Goal: Task Accomplishment & Management: Manage account settings

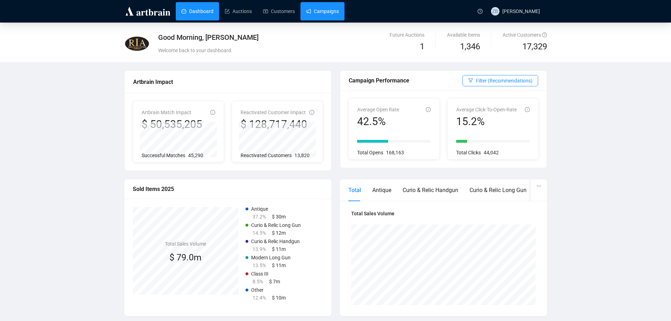
click at [323, 16] on link "Campaigns" at bounding box center [322, 11] width 33 height 18
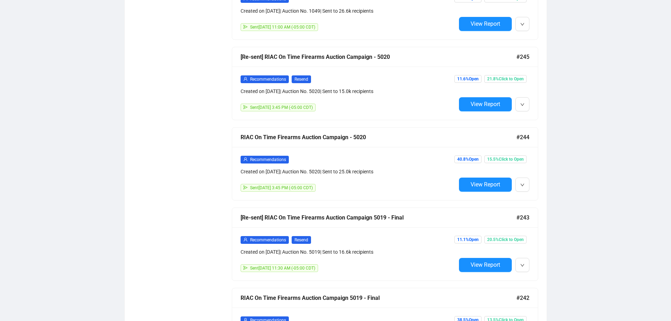
scroll to position [564, 0]
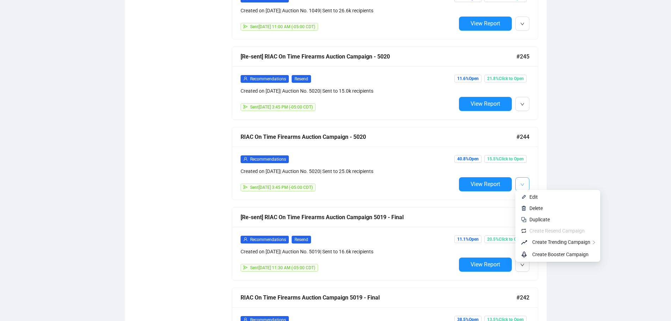
click at [523, 183] on icon "down" at bounding box center [522, 185] width 4 height 4
click at [540, 222] on span "Duplicate" at bounding box center [540, 220] width 20 height 6
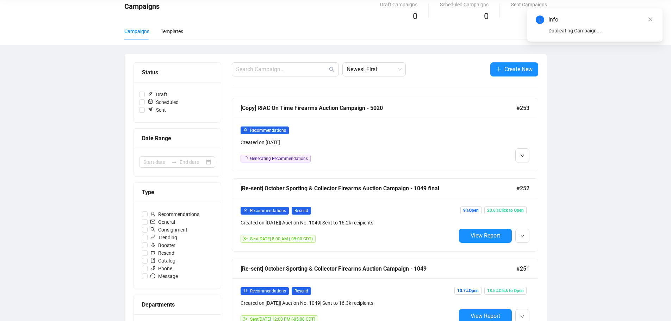
scroll to position [0, 0]
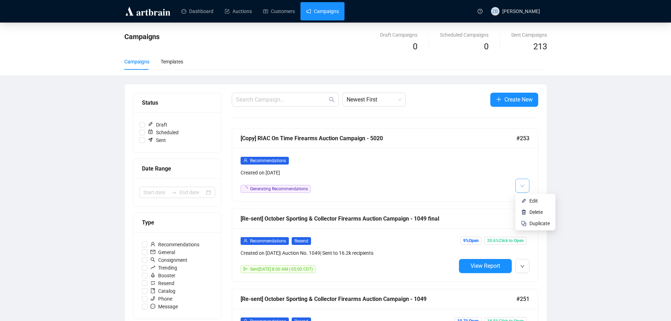
click at [523, 186] on icon "down" at bounding box center [522, 186] width 4 height 4
click at [529, 198] on li "Edit" at bounding box center [535, 200] width 37 height 11
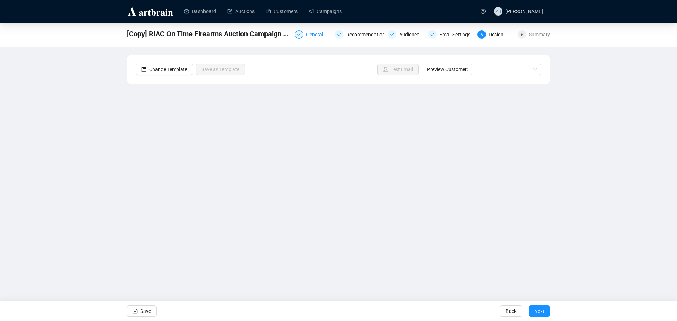
click at [316, 36] on div "General" at bounding box center [316, 34] width 21 height 8
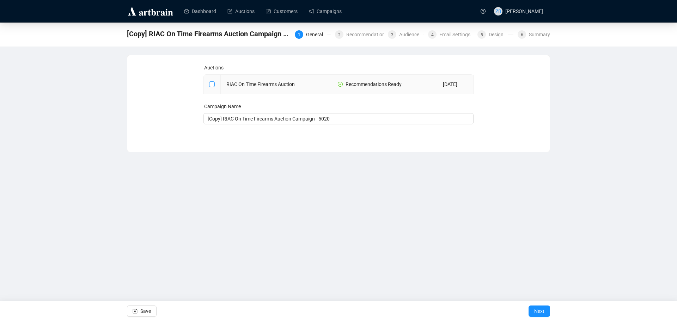
click at [211, 83] on input "checkbox" at bounding box center [211, 83] width 5 height 5
checkbox input "true"
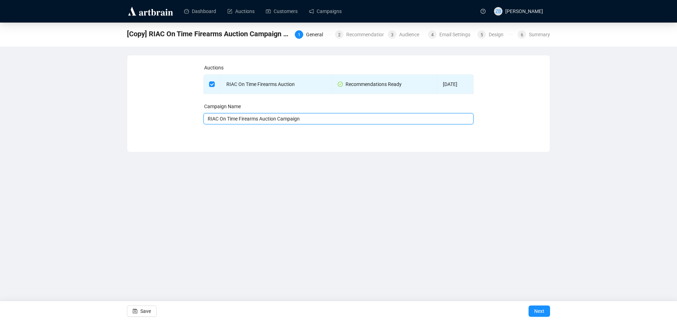
click at [321, 118] on input "RIAC On Time Firearms Auction Campaign" at bounding box center [338, 118] width 270 height 11
type input "RIAC On Time Firearms Auction Campaign - 5021"
click at [383, 173] on div "Dashboard Auctions Customers Campaigns ZB [PERSON_NAME] [Copy] RIAC On Time Fir…" at bounding box center [338, 160] width 677 height 321
click at [541, 315] on span "Next" at bounding box center [539, 311] width 10 height 20
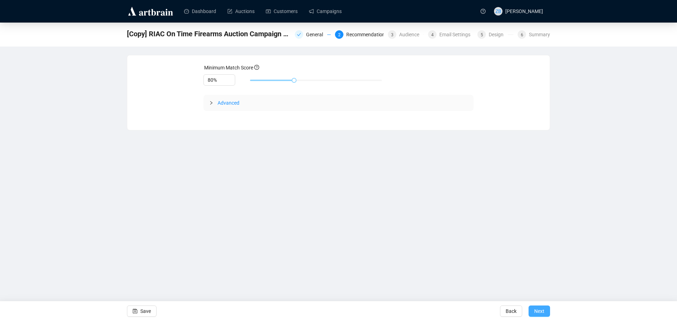
click at [543, 315] on span "Next" at bounding box center [539, 311] width 10 height 20
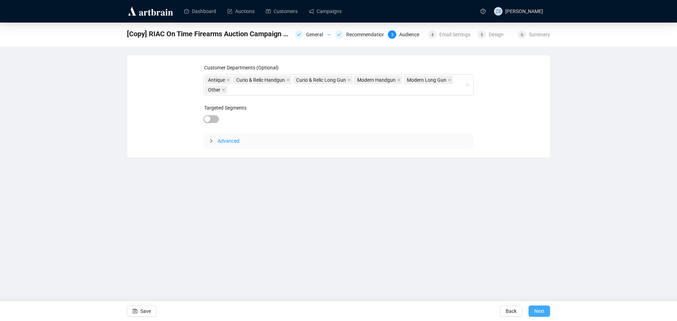
click at [543, 315] on span "Next" at bounding box center [539, 311] width 10 height 20
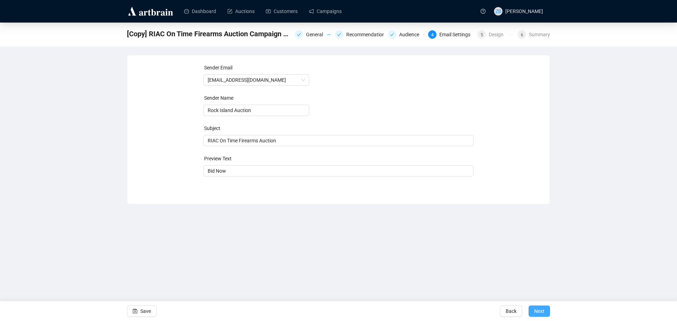
click at [544, 315] on span "Next" at bounding box center [539, 311] width 10 height 20
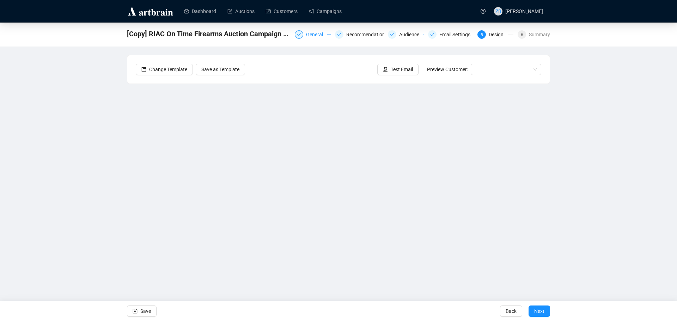
click at [311, 35] on div "General" at bounding box center [316, 34] width 21 height 8
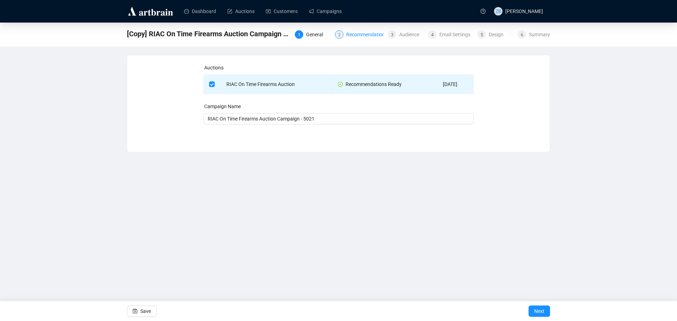
click at [370, 38] on div "Recommendations" at bounding box center [368, 34] width 45 height 8
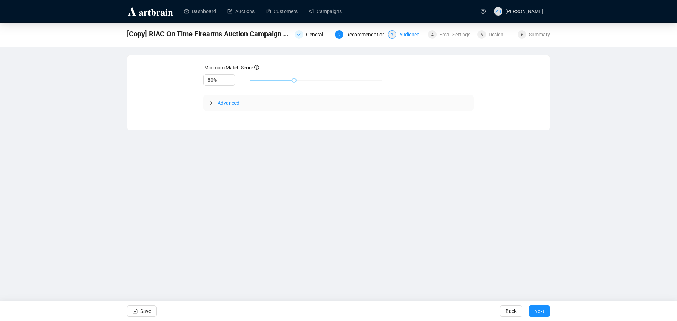
click at [413, 35] on div "Audience" at bounding box center [411, 34] width 24 height 8
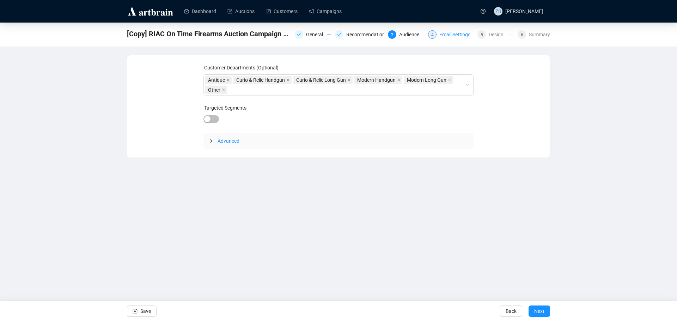
click at [458, 36] on div "Email Settings" at bounding box center [456, 34] width 35 height 8
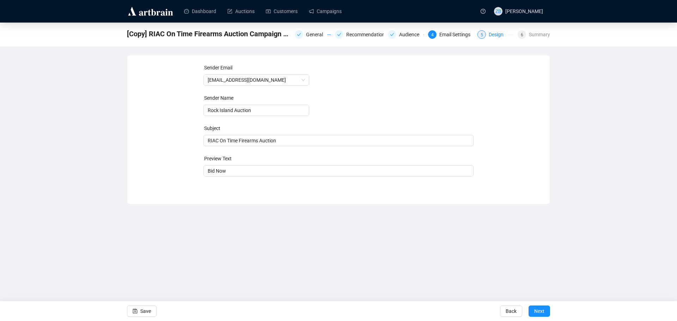
click at [494, 37] on div "Design" at bounding box center [497, 34] width 19 height 8
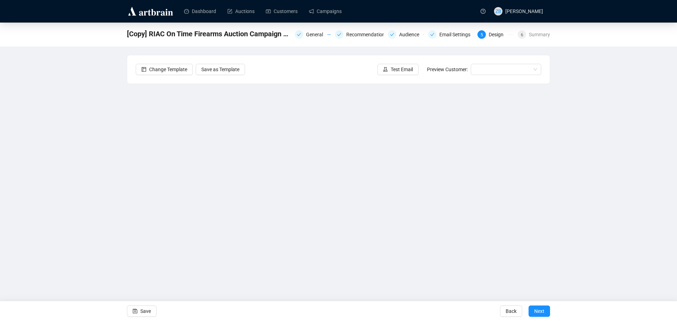
click at [60, 178] on div "[Copy] RIAC On Time Firearms Auction Campaign - 5020 General Recommendations Au…" at bounding box center [338, 153] width 677 height 260
click at [69, 171] on div "[Copy] RIAC On Time Firearms Auction Campaign - 5020 General Recommendations Au…" at bounding box center [338, 153] width 677 height 260
click at [115, 158] on div "[Copy] RIAC On Time Firearms Auction Campaign - 5020 General Recommendations Au…" at bounding box center [338, 153] width 677 height 260
click at [147, 311] on span "Save" at bounding box center [145, 311] width 11 height 20
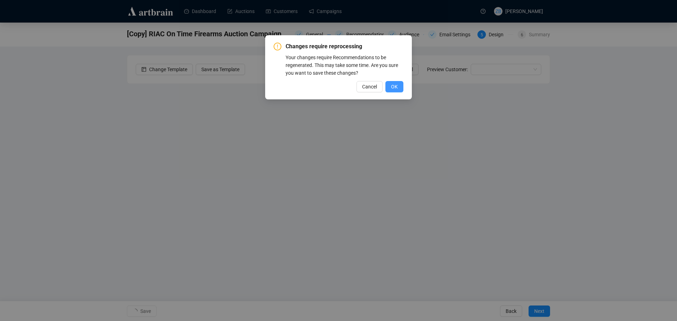
click at [395, 86] on span "OK" at bounding box center [394, 87] width 7 height 8
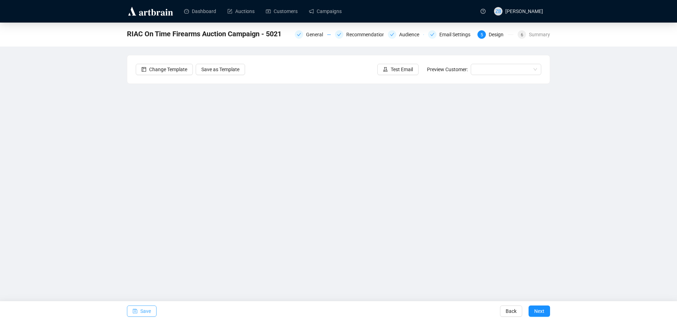
click at [141, 309] on span "Save" at bounding box center [145, 311] width 11 height 20
click at [397, 69] on span "Test Email" at bounding box center [401, 70] width 22 height 8
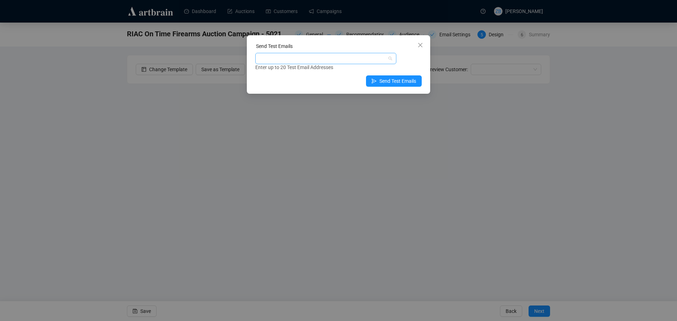
click at [387, 57] on div at bounding box center [322, 59] width 131 height 10
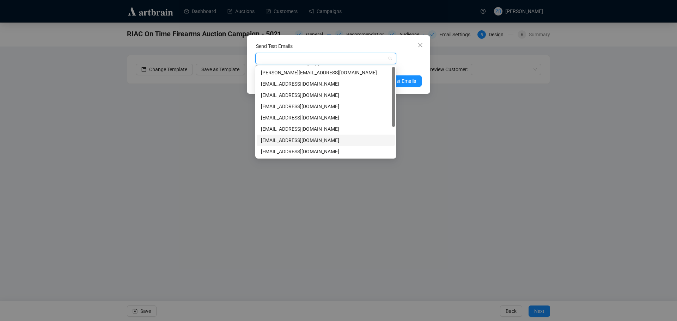
click at [291, 140] on div "[EMAIL_ADDRESS][DOMAIN_NAME]" at bounding box center [326, 140] width 130 height 8
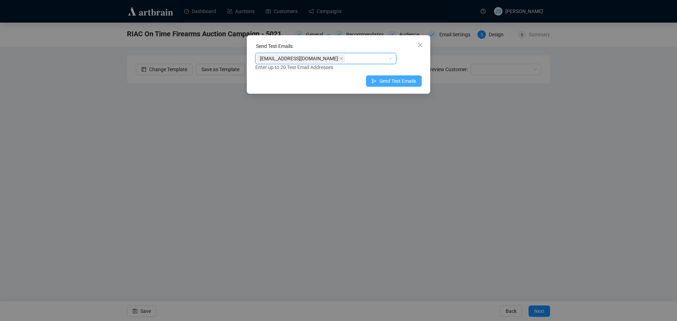
click at [408, 82] on span "Send Test Emails" at bounding box center [397, 81] width 37 height 8
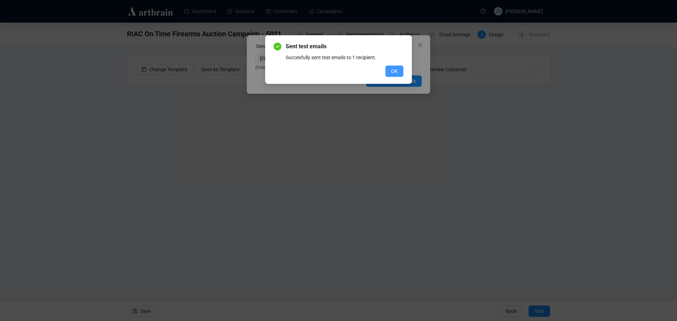
click at [395, 66] on button "OK" at bounding box center [394, 71] width 18 height 11
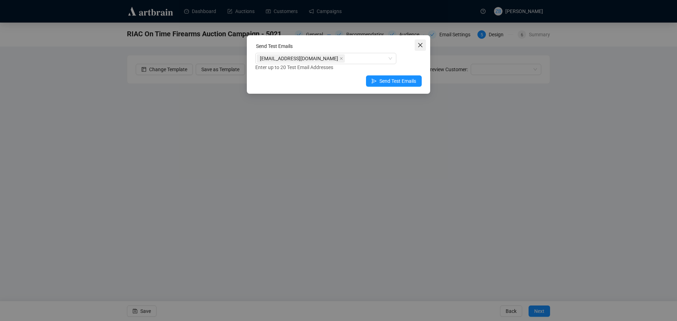
click at [419, 43] on icon "close" at bounding box center [420, 45] width 6 height 6
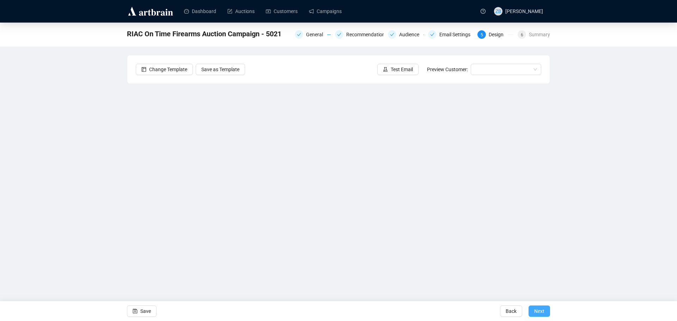
click at [544, 308] on span "Next" at bounding box center [539, 311] width 10 height 20
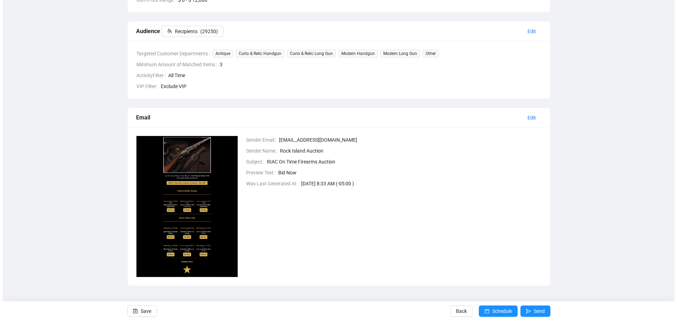
scroll to position [163, 0]
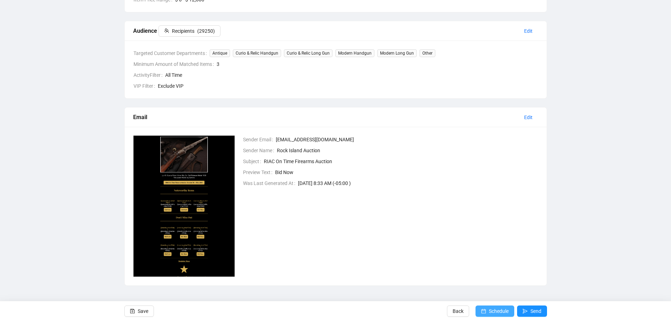
click at [504, 314] on span "Schedule" at bounding box center [499, 311] width 20 height 20
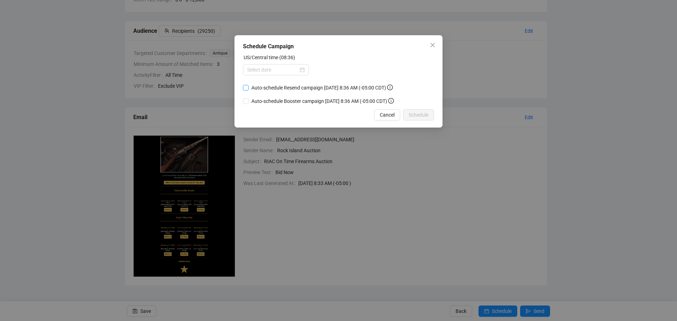
click at [246, 86] on input "Auto-schedule Resend campaign [DATE] 8:36 AM (-05:00 CDT)" at bounding box center [246, 88] width 6 height 6
checkbox input "true"
click at [302, 69] on div at bounding box center [275, 70] width 57 height 8
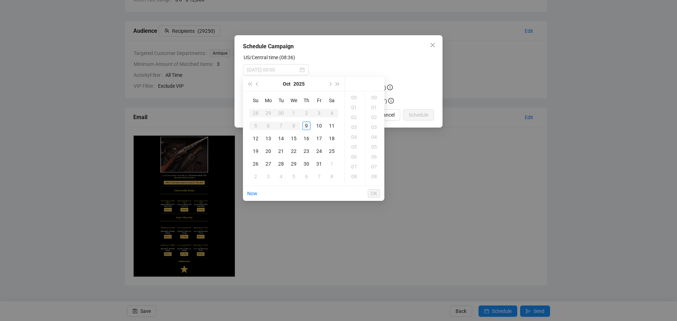
click at [307, 124] on div "9" at bounding box center [306, 126] width 8 height 8
click at [356, 126] on div "12" at bounding box center [354, 127] width 17 height 10
click at [373, 107] on div "01" at bounding box center [374, 108] width 17 height 10
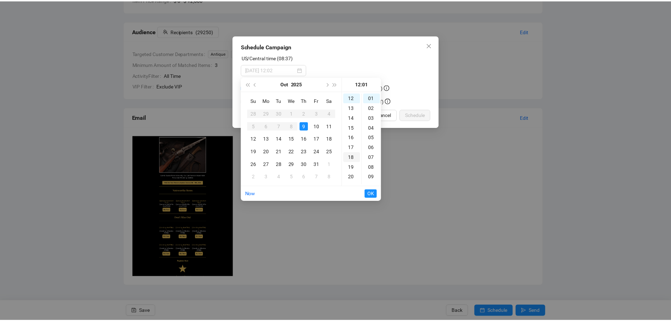
scroll to position [10, 0]
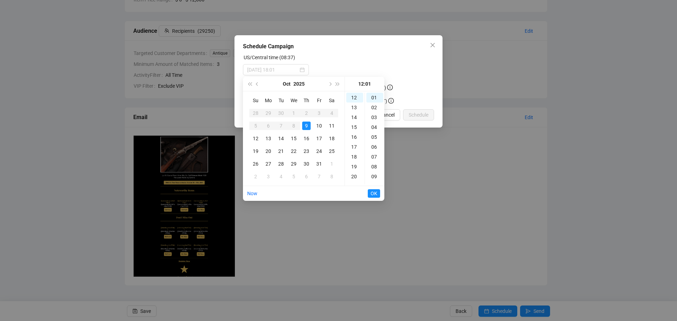
type input "[DATE] 12:01"
click at [374, 192] on span "OK" at bounding box center [373, 193] width 7 height 13
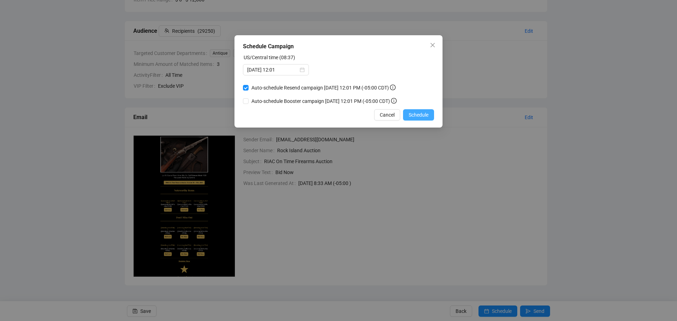
click at [416, 114] on span "Schedule" at bounding box center [418, 115] width 20 height 8
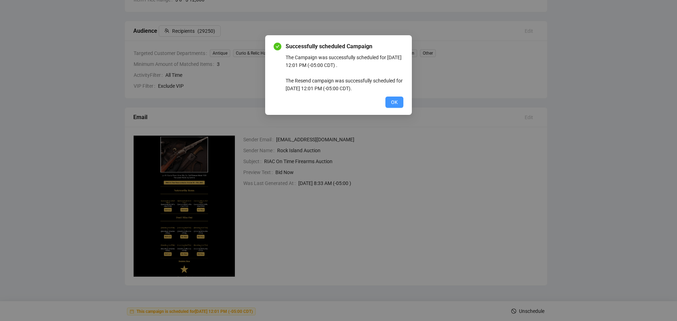
click at [394, 100] on span "OK" at bounding box center [394, 102] width 7 height 8
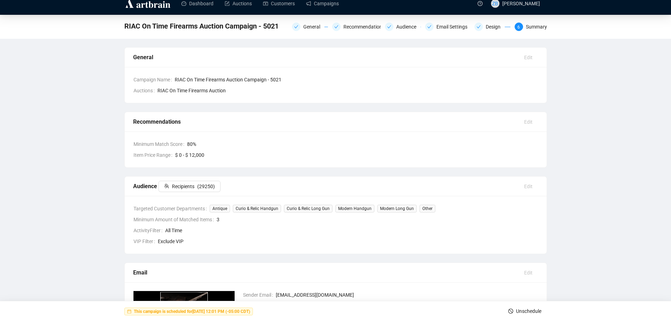
scroll to position [0, 0]
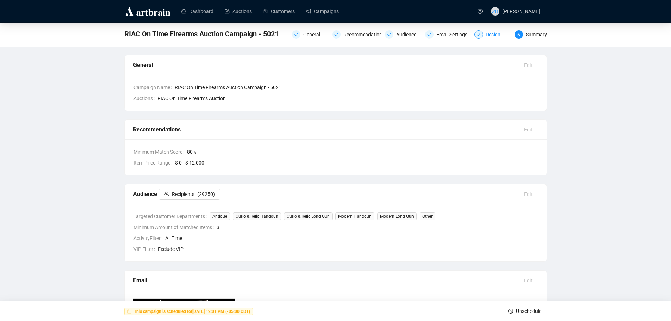
click at [490, 33] on div "Design" at bounding box center [495, 34] width 19 height 8
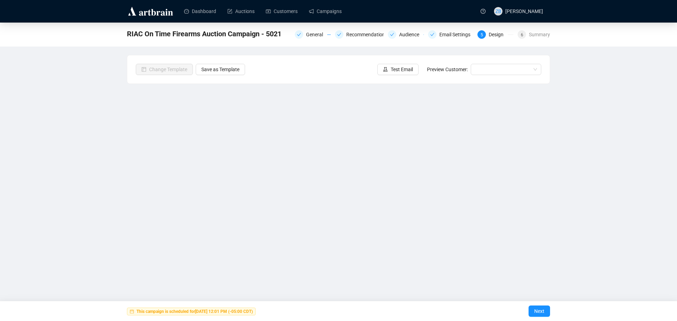
click at [115, 231] on div "RIAC On Time Firearms Auction Campaign - 5021 General Recommendations Audience …" at bounding box center [338, 153] width 677 height 260
click at [544, 310] on button "Next" at bounding box center [538, 310] width 21 height 11
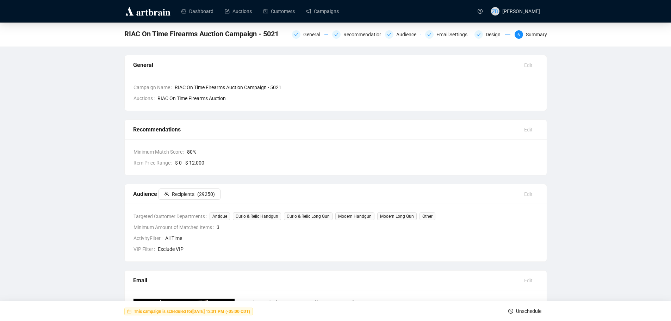
click at [530, 312] on span "Unschedule" at bounding box center [528, 311] width 25 height 20
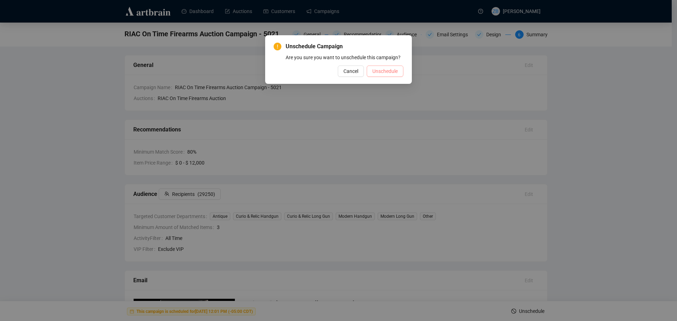
click at [386, 69] on span "Unschedule" at bounding box center [384, 71] width 25 height 8
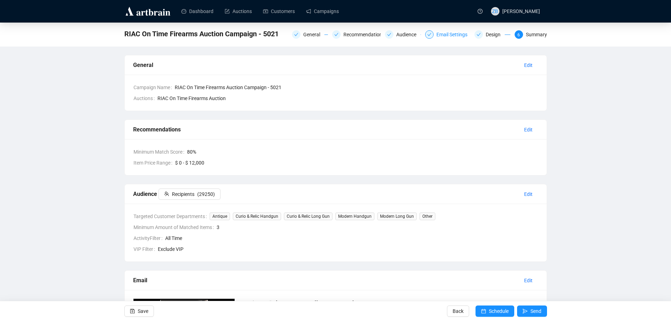
click at [450, 37] on div "Email Settings" at bounding box center [454, 34] width 35 height 8
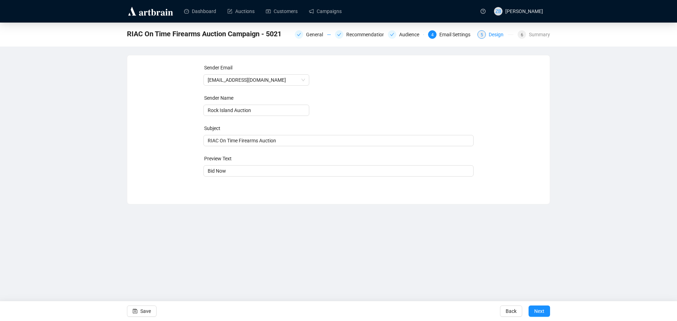
click at [493, 34] on div "Design" at bounding box center [497, 34] width 19 height 8
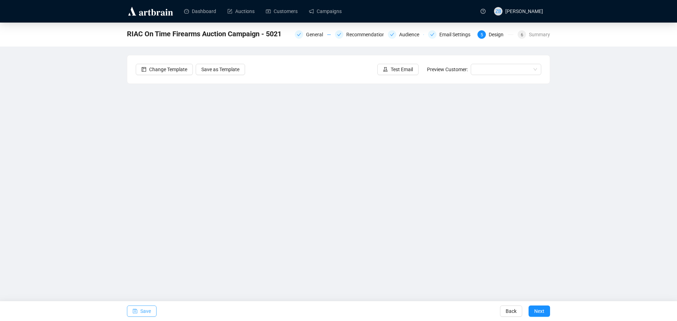
click at [139, 313] on button "Save" at bounding box center [142, 310] width 30 height 11
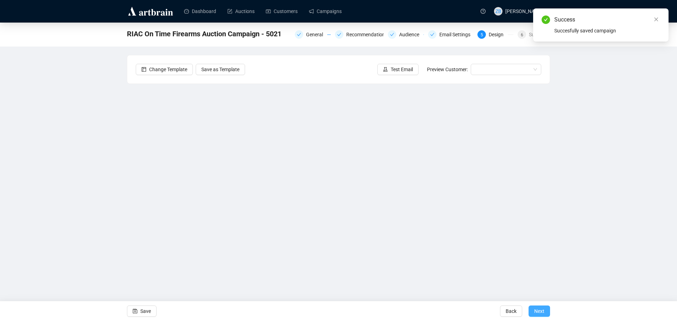
click at [543, 310] on span "Next" at bounding box center [539, 311] width 10 height 20
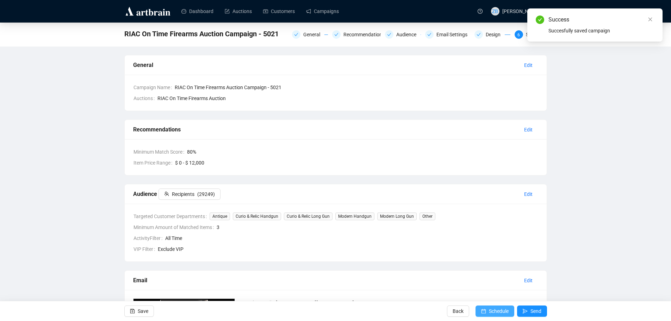
click at [498, 311] on span "Schedule" at bounding box center [499, 311] width 20 height 20
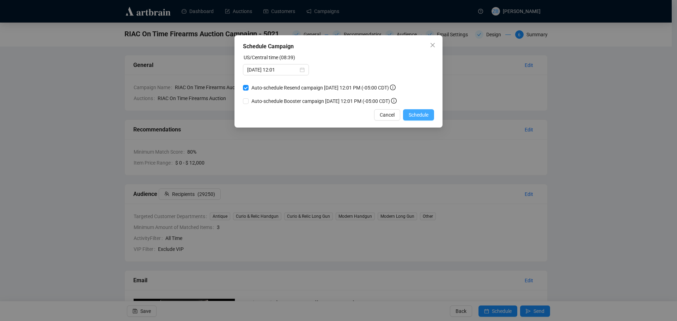
click at [412, 113] on span "Schedule" at bounding box center [418, 115] width 20 height 8
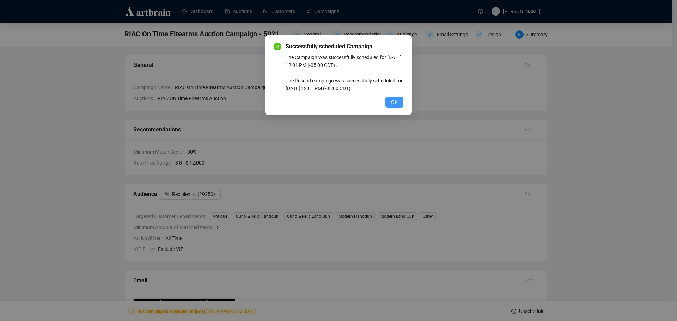
click at [398, 106] on button "OK" at bounding box center [394, 102] width 18 height 11
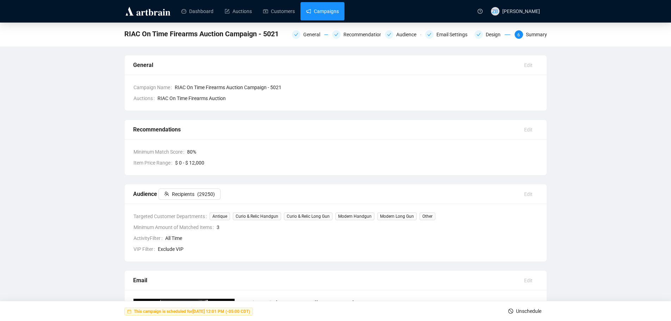
drag, startPoint x: 320, startPoint y: 6, endPoint x: 333, endPoint y: 20, distance: 18.9
click at [320, 6] on link "Campaigns" at bounding box center [322, 11] width 33 height 18
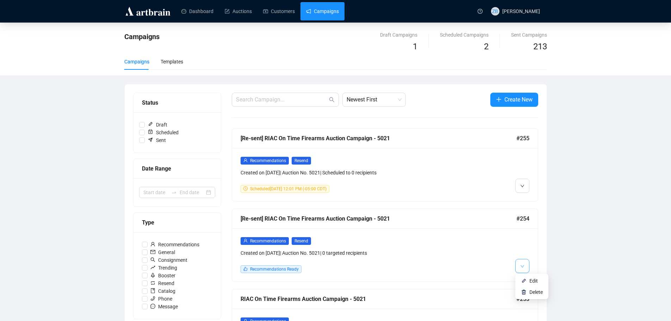
click at [522, 264] on icon "down" at bounding box center [522, 266] width 4 height 4
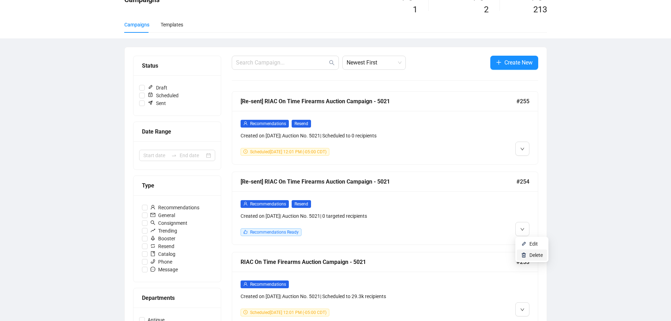
scroll to position [70, 0]
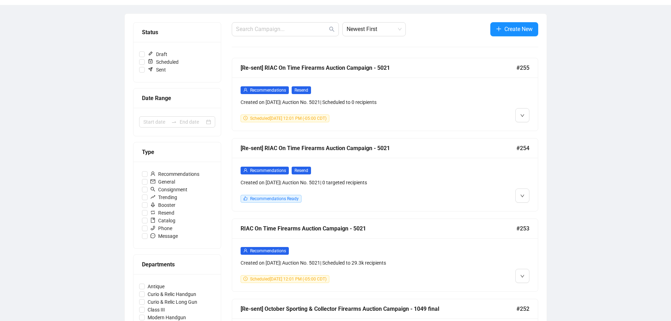
click at [523, 191] on span "button" at bounding box center [522, 195] width 4 height 9
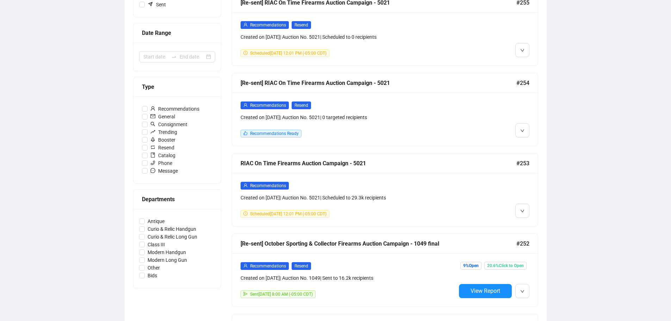
scroll to position [141, 0]
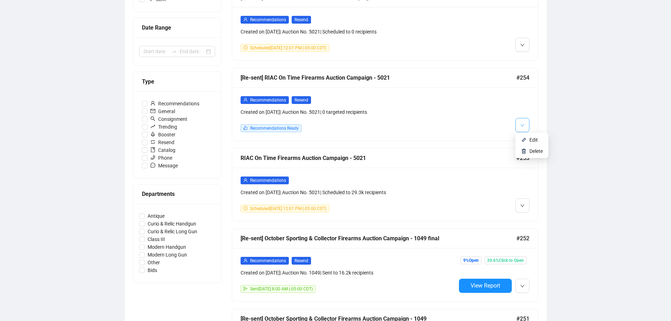
click at [525, 121] on button "button" at bounding box center [523, 125] width 14 height 14
click at [531, 152] on span "Delete" at bounding box center [536, 151] width 13 height 6
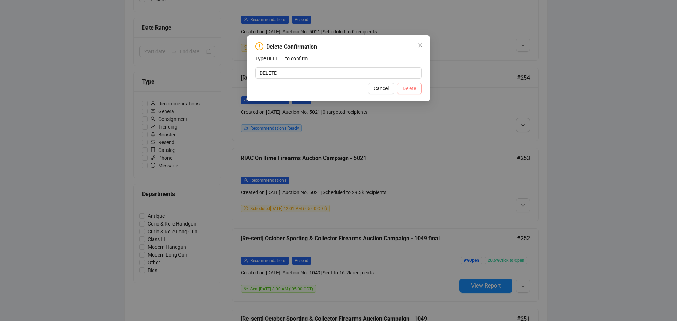
type input "DELETE"
click at [405, 87] on span "Delete" at bounding box center [408, 89] width 13 height 8
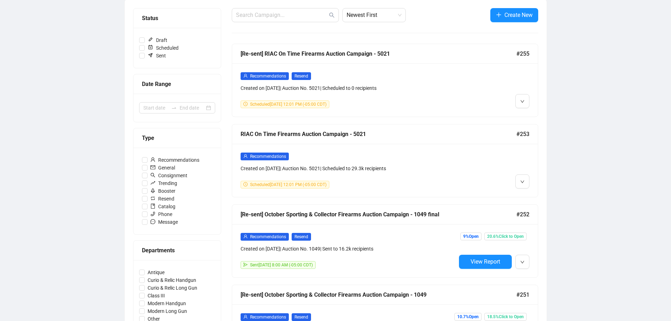
scroll to position [70, 0]
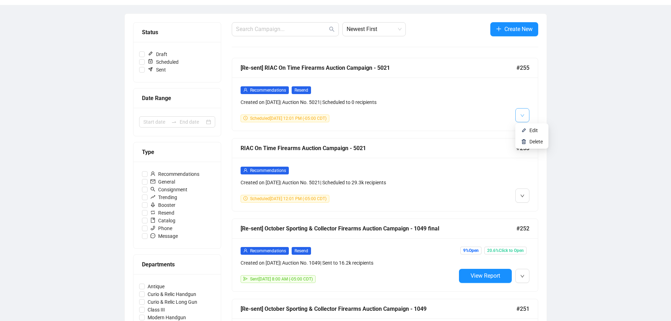
click at [526, 116] on button "button" at bounding box center [523, 115] width 14 height 14
click at [529, 192] on button "button" at bounding box center [523, 196] width 14 height 14
click at [524, 118] on span "button" at bounding box center [522, 115] width 4 height 9
